Goal: Task Accomplishment & Management: Manage account settings

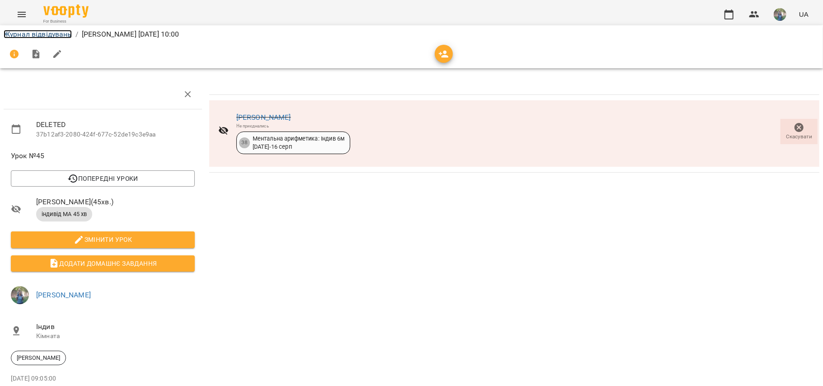
click at [37, 34] on link "Журнал відвідувань" at bounding box center [38, 34] width 68 height 9
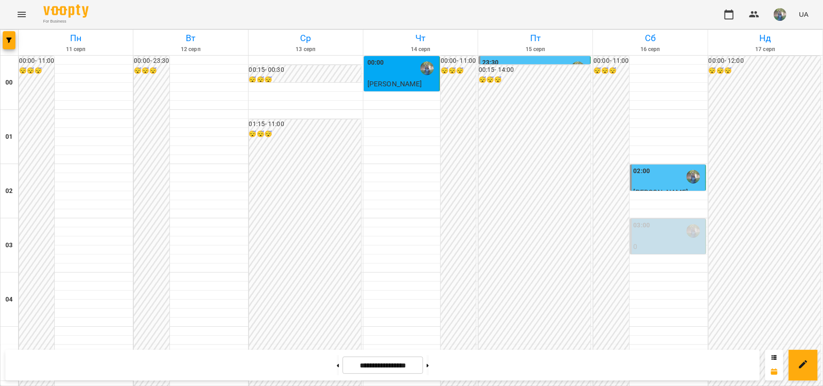
scroll to position [482, 0]
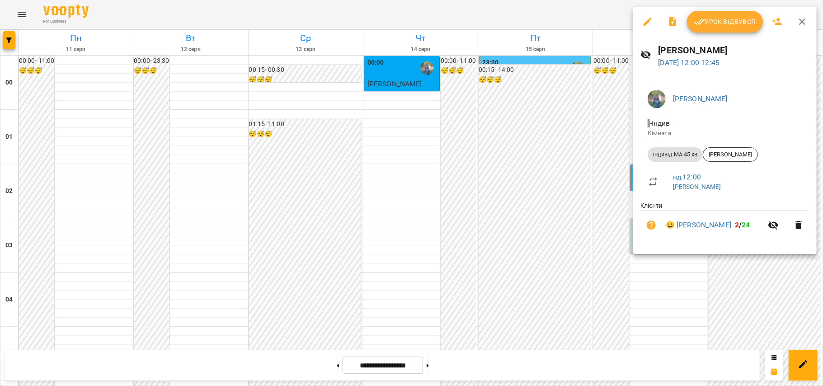
click at [611, 231] on div at bounding box center [411, 193] width 823 height 386
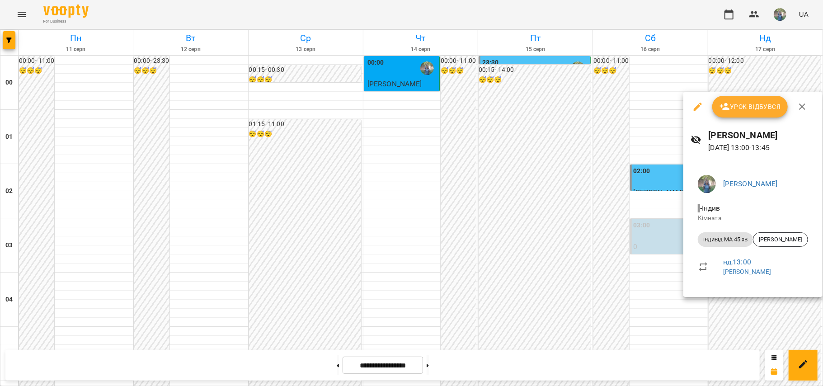
click at [693, 110] on icon "button" at bounding box center [698, 106] width 11 height 11
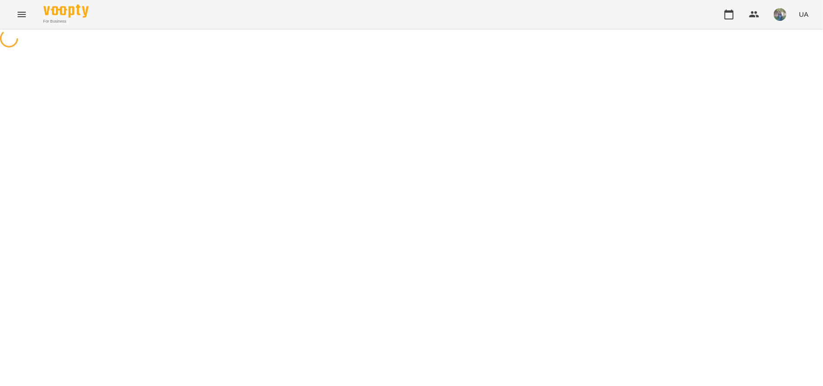
select select "**********"
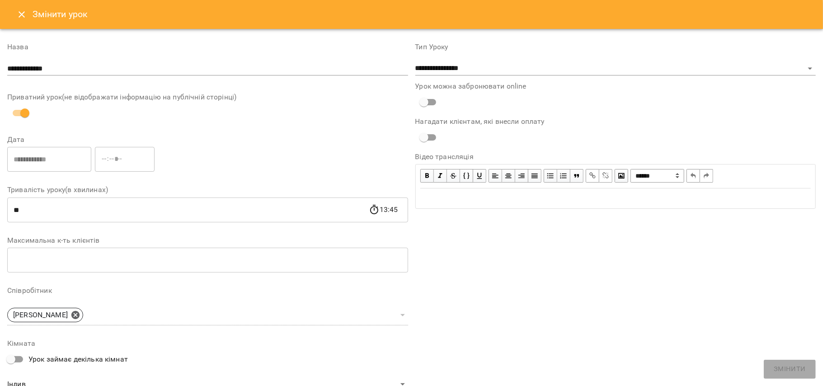
click at [27, 16] on button "Close" at bounding box center [22, 15] width 22 height 22
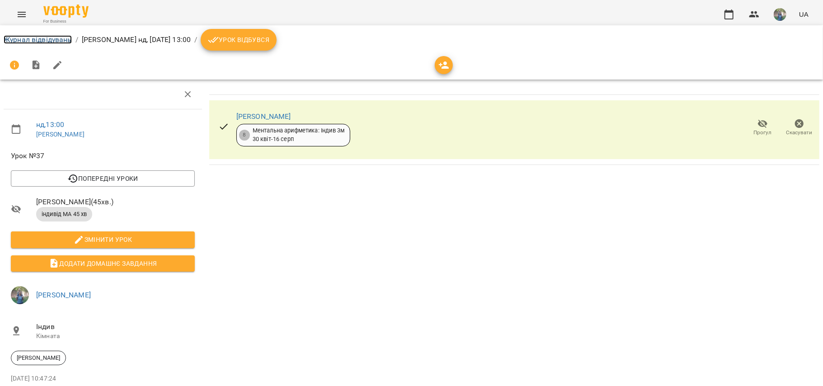
click at [33, 43] on link "Журнал відвідувань" at bounding box center [38, 39] width 68 height 9
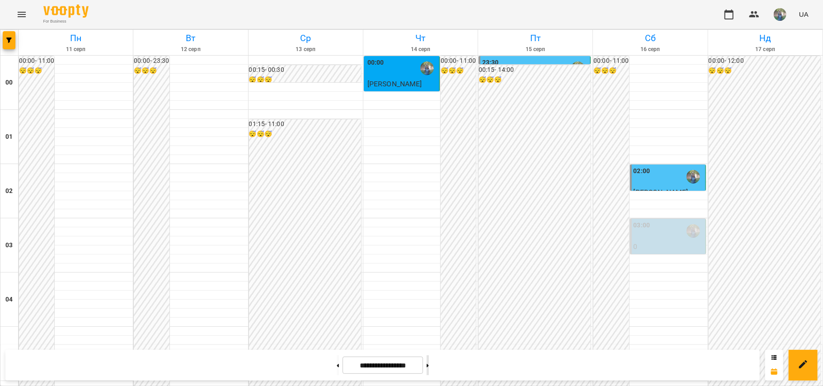
click at [429, 365] on button at bounding box center [428, 365] width 2 height 20
type input "**********"
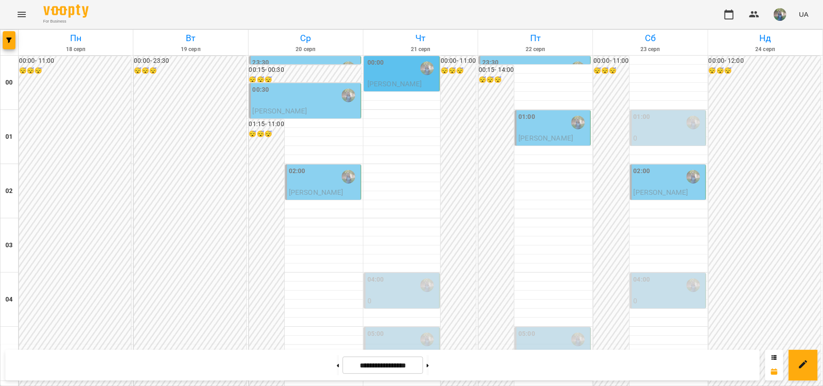
scroll to position [771, 0]
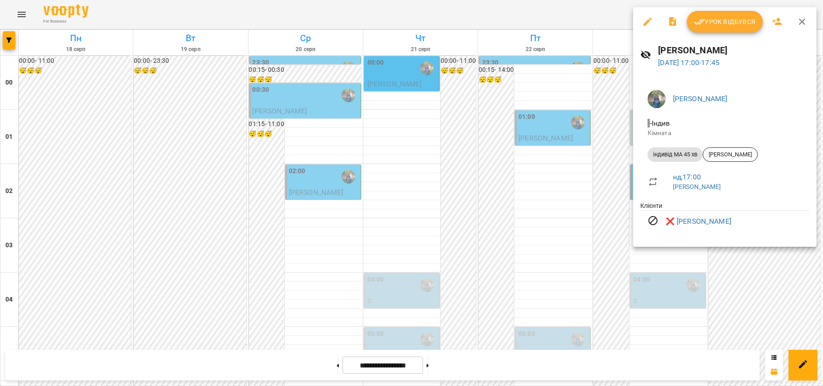
click at [775, 283] on div at bounding box center [411, 193] width 823 height 386
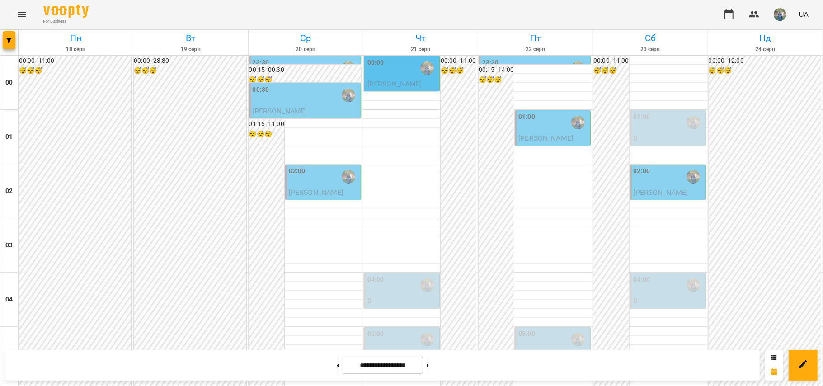
scroll to position [1012, 0]
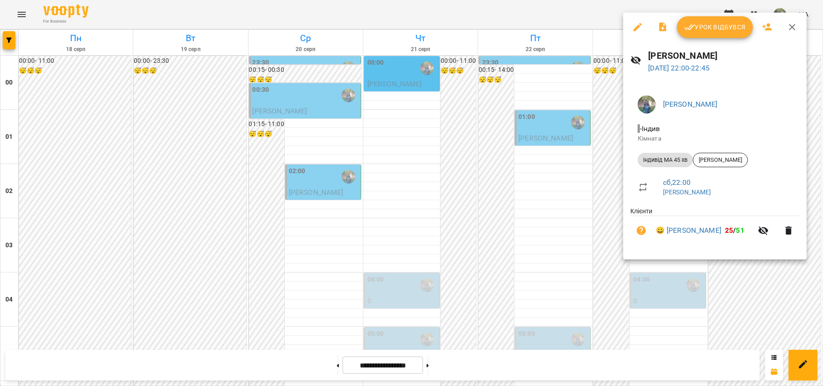
click at [659, 288] on div at bounding box center [411, 193] width 823 height 386
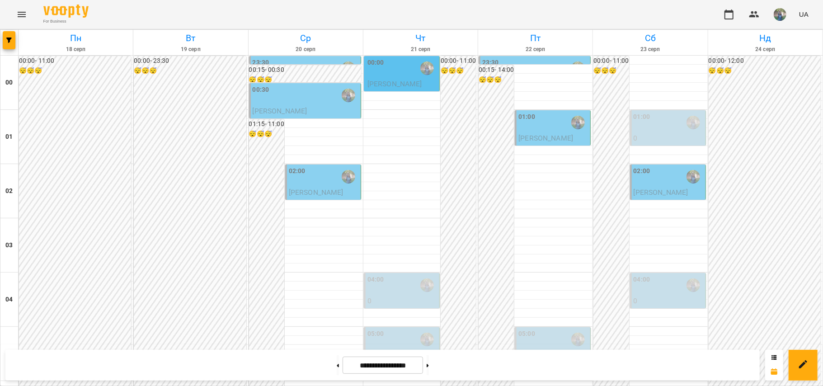
scroll to position [831, 0]
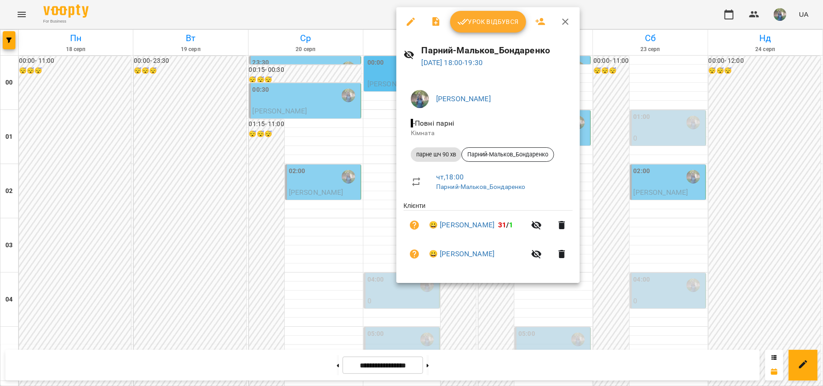
click at [678, 285] on div at bounding box center [411, 193] width 823 height 386
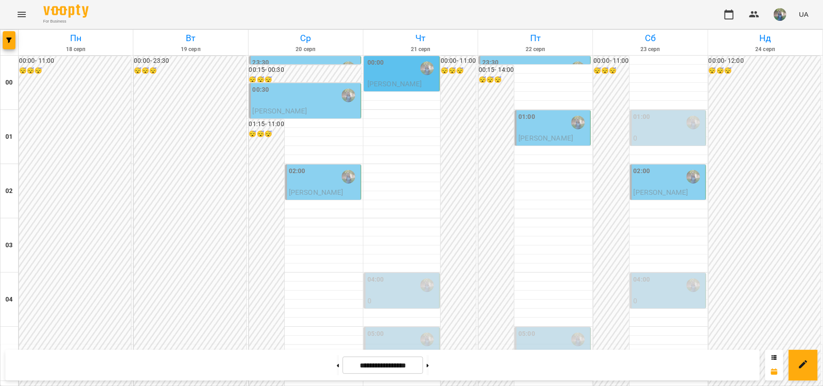
scroll to position [1012, 0]
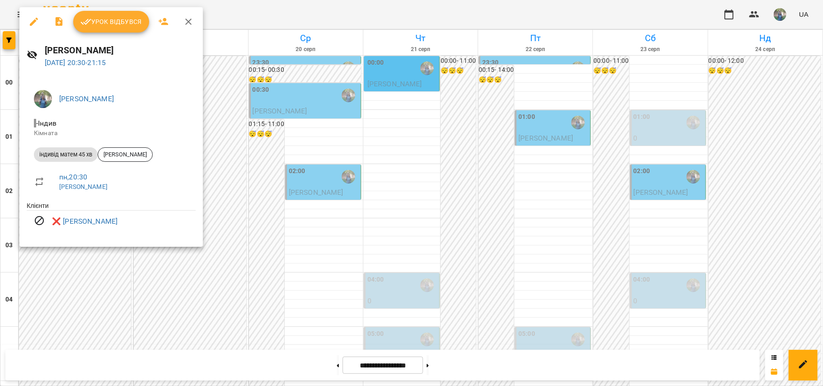
click at [652, 163] on div at bounding box center [411, 193] width 823 height 386
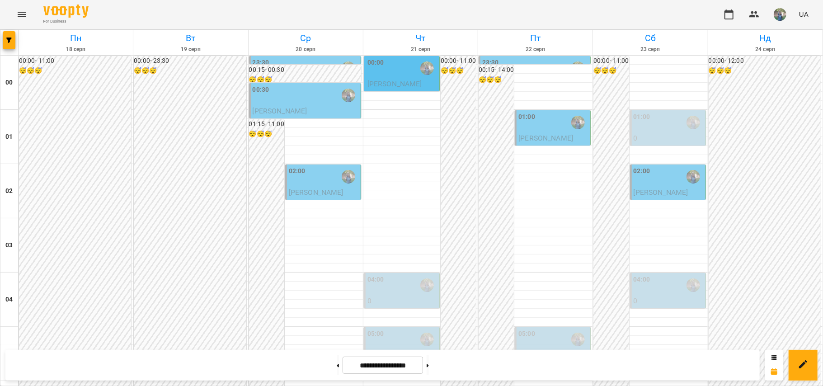
scroll to position [530, 0]
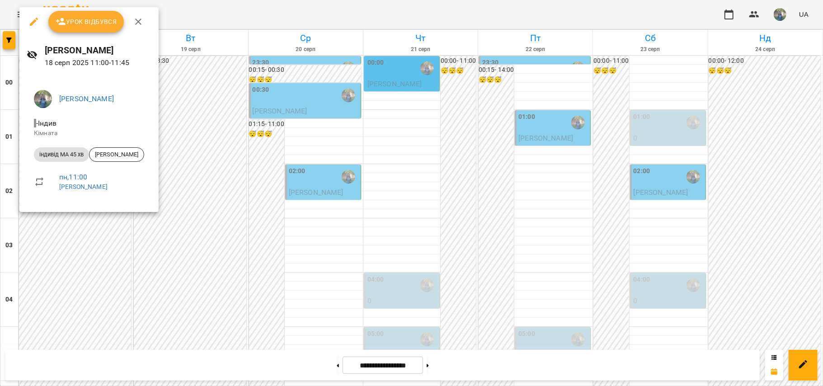
click at [382, 109] on div at bounding box center [411, 193] width 823 height 386
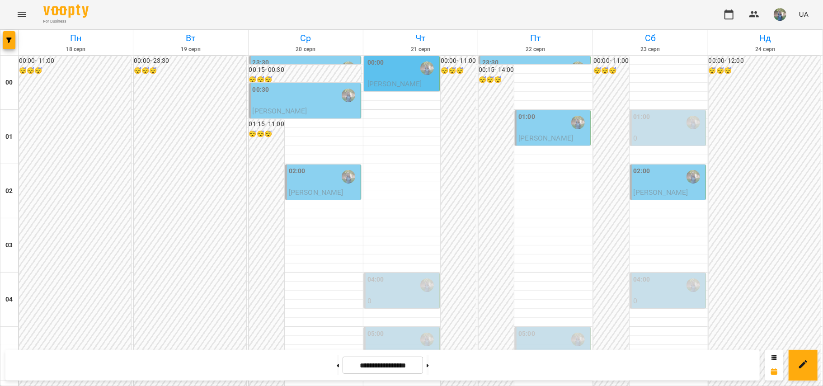
scroll to position [650, 0]
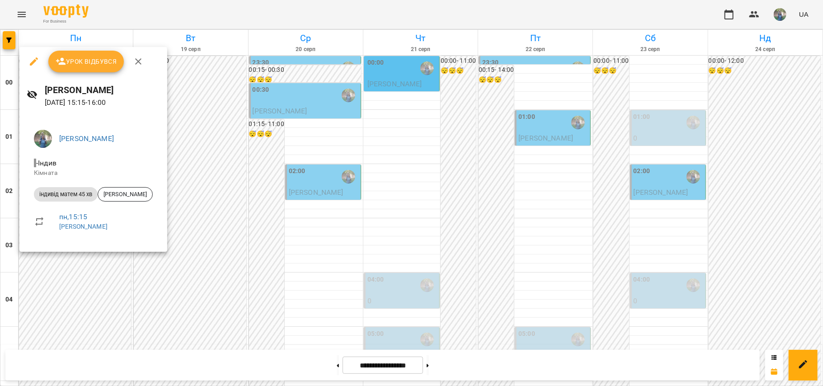
click at [37, 64] on icon "button" at bounding box center [33, 61] width 11 height 11
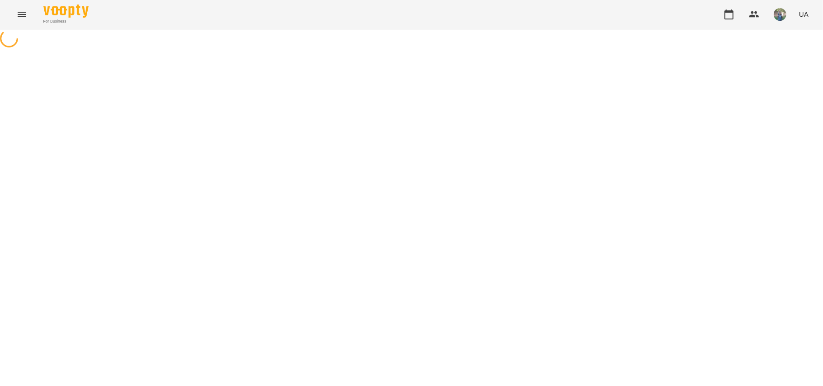
select select "**********"
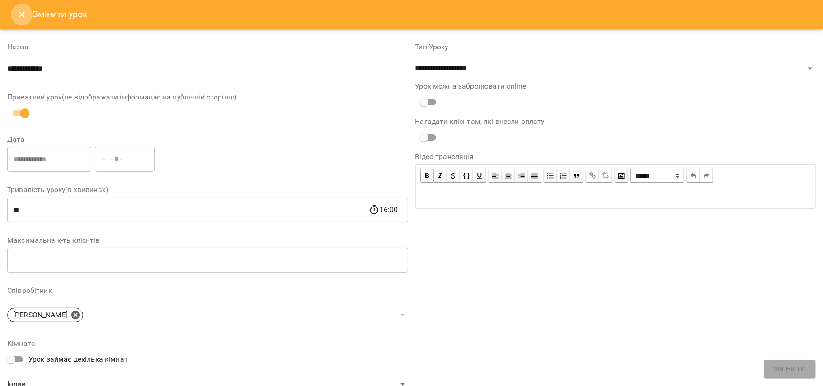
click at [24, 14] on icon "Close" at bounding box center [21, 14] width 11 height 11
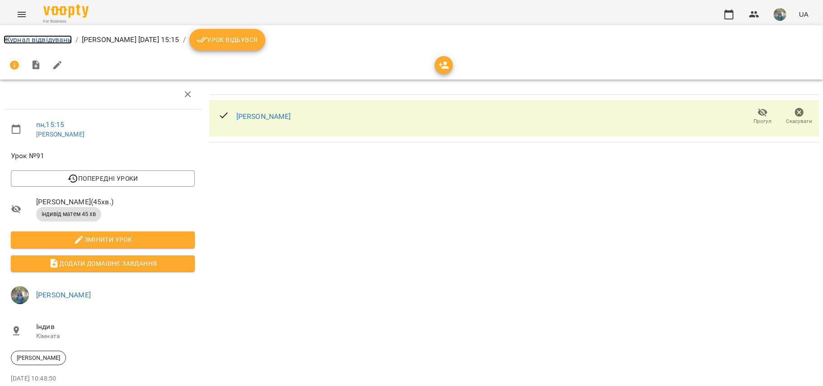
click at [39, 38] on link "Журнал відвідувань" at bounding box center [38, 39] width 68 height 9
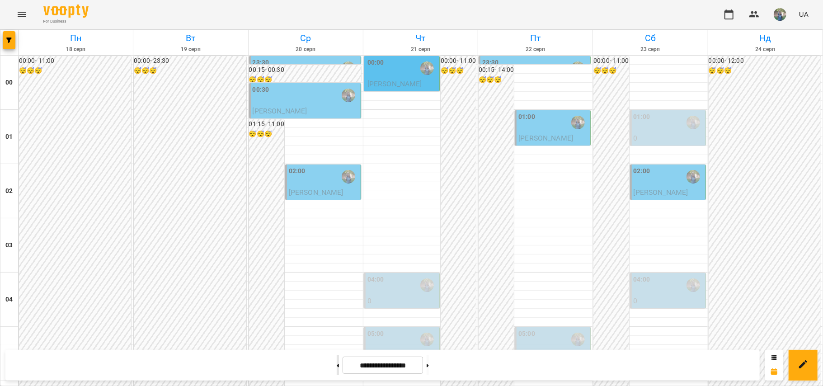
click at [337, 366] on button at bounding box center [338, 365] width 2 height 20
type input "**********"
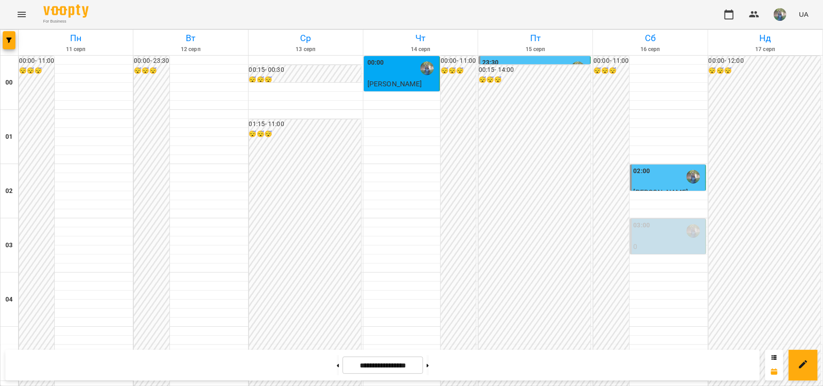
scroll to position [831, 0]
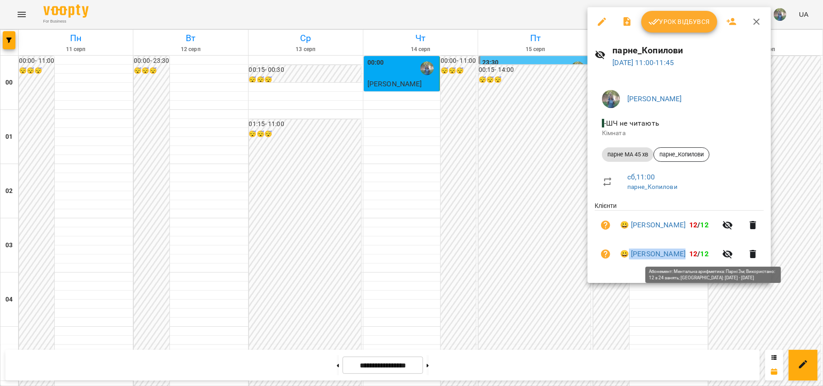
drag, startPoint x: 630, startPoint y: 243, endPoint x: 704, endPoint y: 260, distance: 76.1
click at [704, 260] on li "😀 [PERSON_NAME] 12 / 12" at bounding box center [679, 254] width 169 height 29
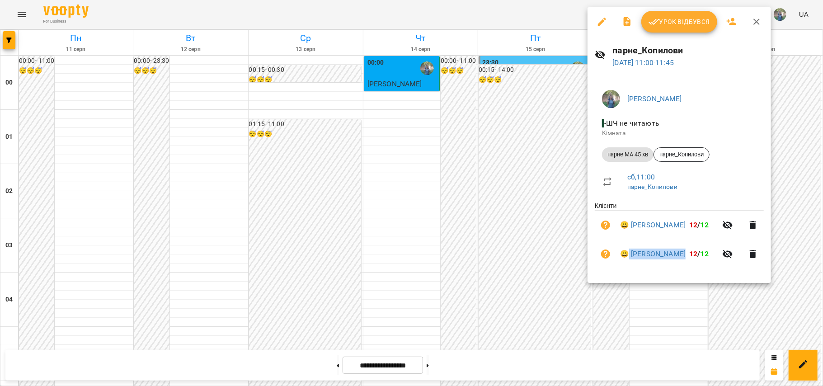
copy link "[PERSON_NAME]"
